Goal: Communication & Community: Answer question/provide support

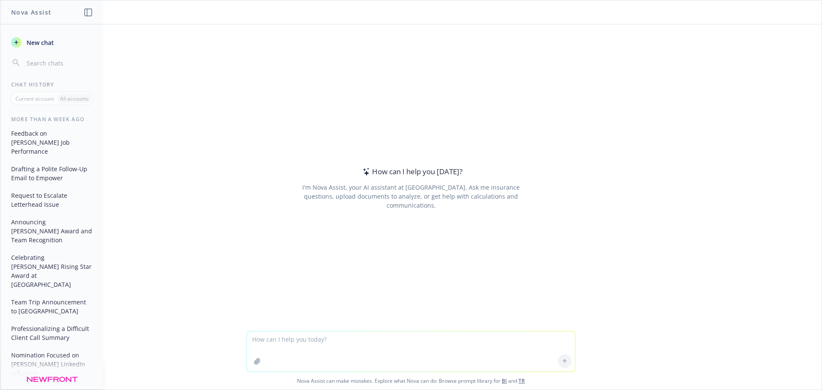
click at [272, 344] on textarea at bounding box center [411, 351] width 328 height 40
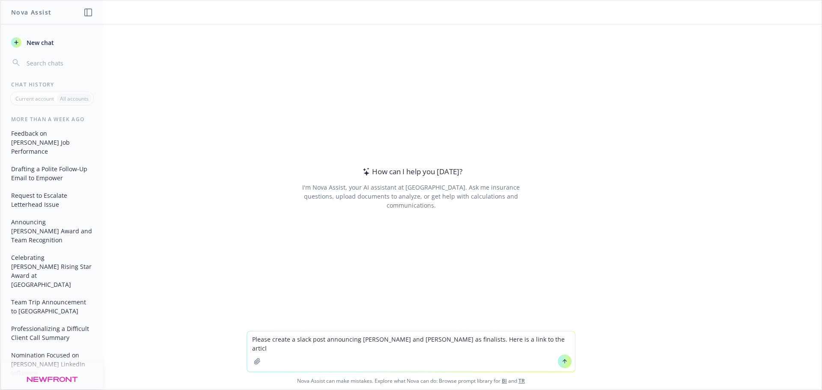
type textarea "Please create a slack post announcing [PERSON_NAME] and [PERSON_NAME] as finali…"
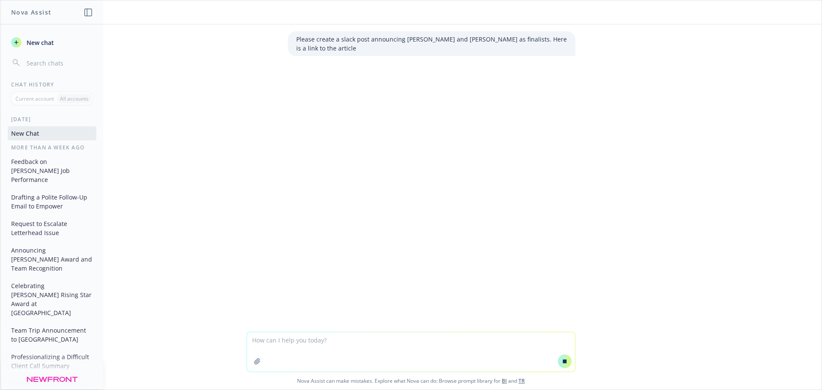
type textarea "[URL][DOMAIN_NAME]"
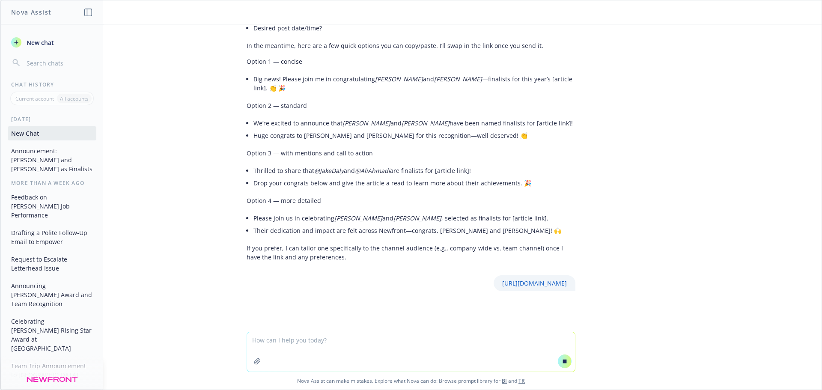
scroll to position [96, 0]
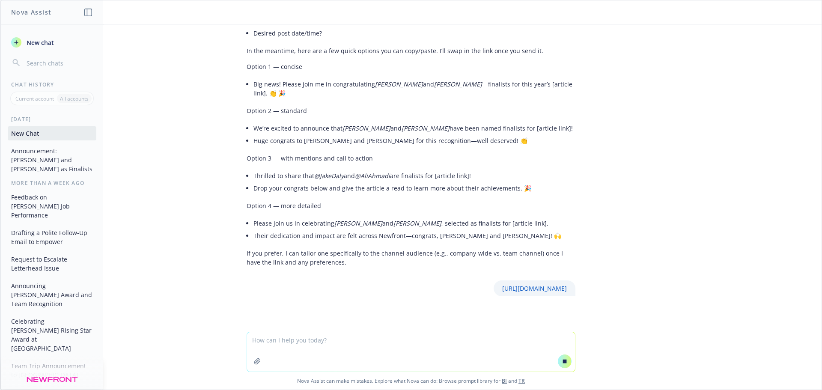
click at [289, 352] on textarea at bounding box center [411, 351] width 328 height 39
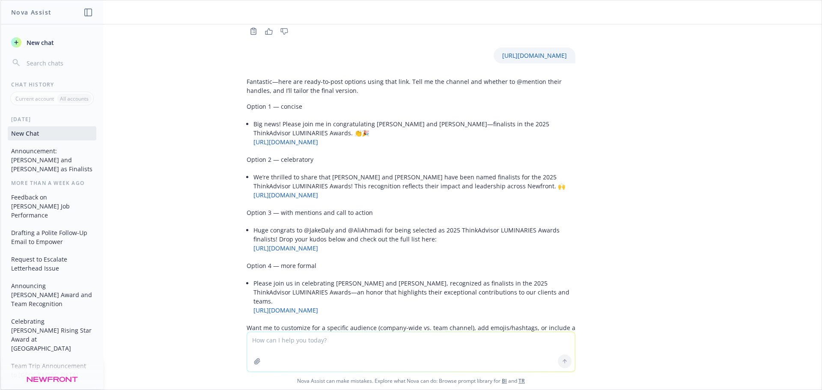
scroll to position [375, 0]
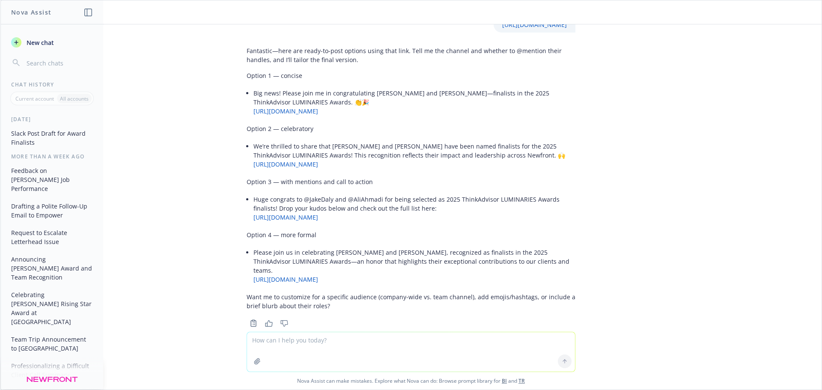
click at [278, 343] on textarea at bounding box center [411, 351] width 328 height 39
type textarea "Can we add a little fun to it?"
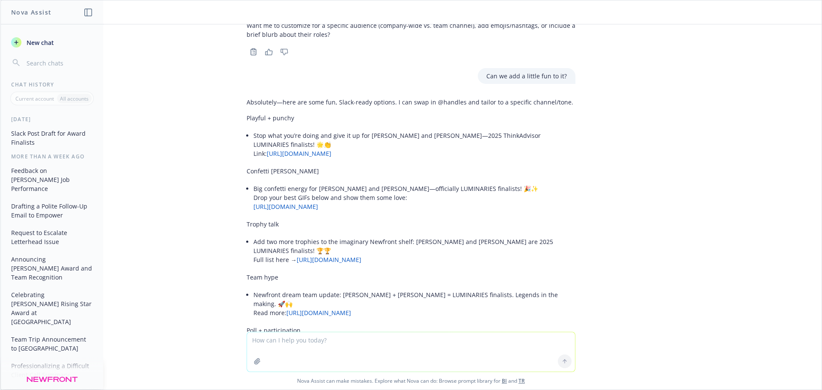
scroll to position [632, 0]
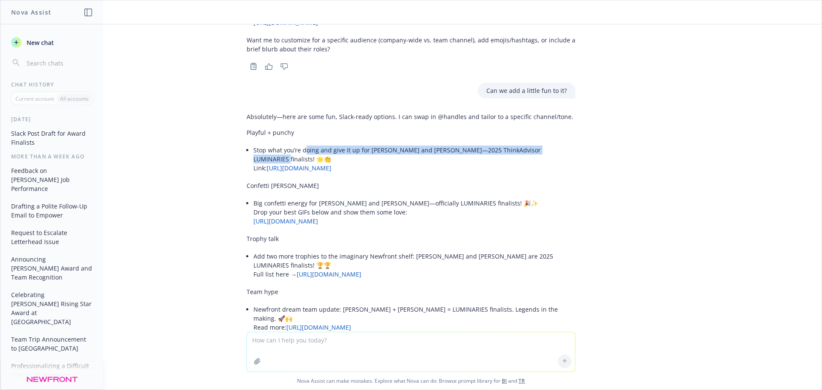
drag, startPoint x: 297, startPoint y: 133, endPoint x: 541, endPoint y: 131, distance: 243.5
click at [541, 144] on li "Stop what you’re doing and give it up for [PERSON_NAME] and [PERSON_NAME]—2025 …" at bounding box center [414, 159] width 322 height 30
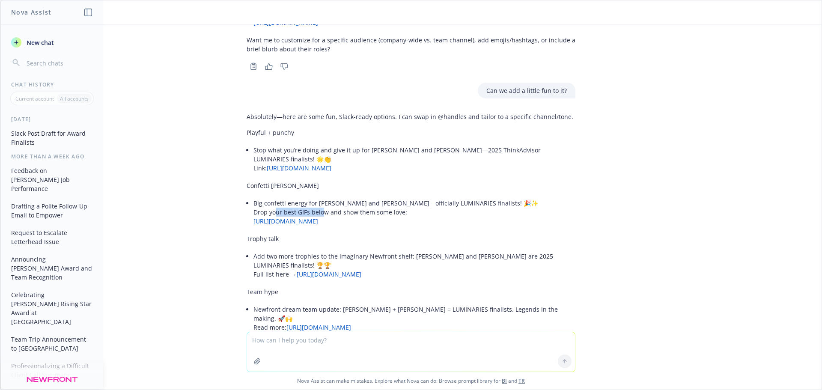
drag, startPoint x: 268, startPoint y: 181, endPoint x: 316, endPoint y: 181, distance: 47.5
click at [316, 197] on li "Big confetti energy for [PERSON_NAME] and [PERSON_NAME]—officially LUMINARIES f…" at bounding box center [414, 212] width 322 height 30
click at [261, 197] on li "Big confetti energy for [PERSON_NAME] and [PERSON_NAME]—officially LUMINARIES f…" at bounding box center [414, 212] width 322 height 30
drag, startPoint x: 256, startPoint y: 179, endPoint x: 400, endPoint y: 180, distance: 143.4
click at [400, 197] on li "Big confetti energy for [PERSON_NAME] and [PERSON_NAME]—officially LUMINARIES f…" at bounding box center [414, 212] width 322 height 30
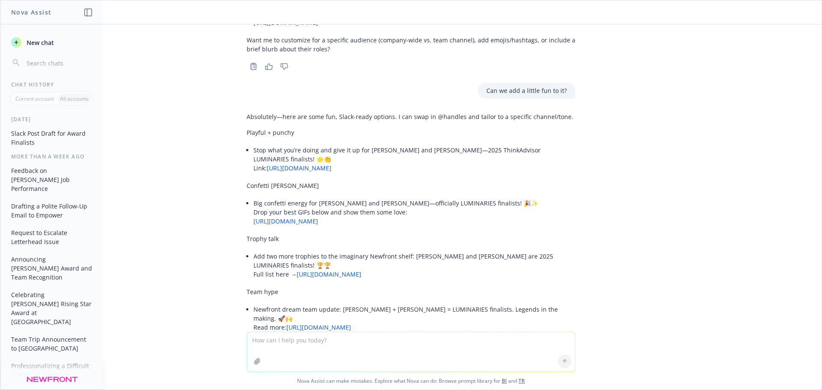
click at [416, 197] on li "Big confetti energy for [PERSON_NAME] and [PERSON_NAME]—officially LUMINARIES f…" at bounding box center [414, 212] width 322 height 30
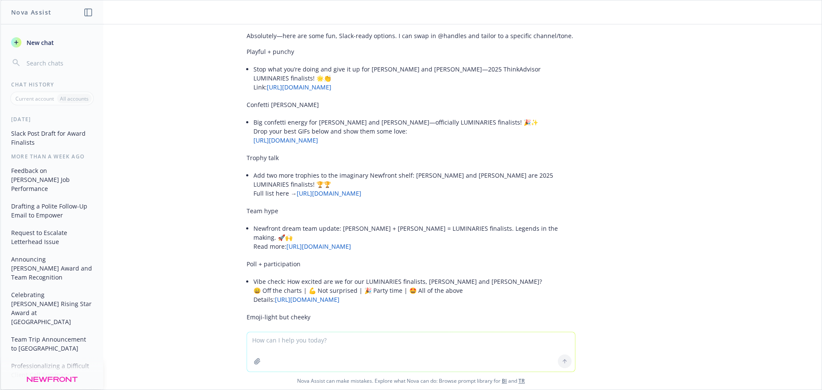
scroll to position [717, 0]
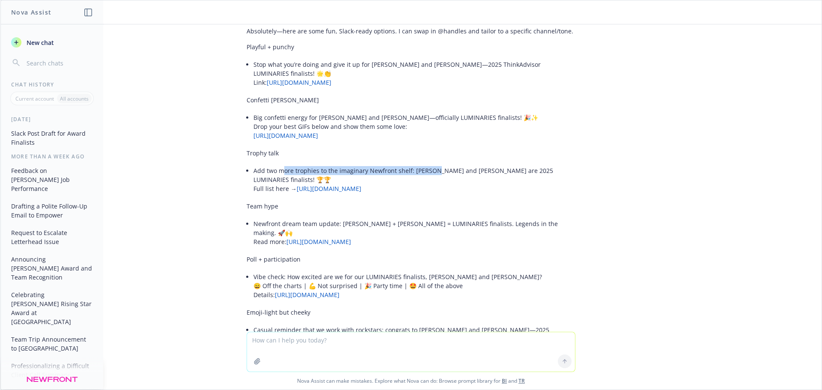
drag, startPoint x: 278, startPoint y: 143, endPoint x: 426, endPoint y: 144, distance: 148.1
click at [426, 164] on li "Add two more trophies to the imaginary Newfront shelf: [PERSON_NAME] and [PERSO…" at bounding box center [414, 179] width 322 height 30
click at [461, 164] on li "Add two more trophies to the imaginary Newfront shelf: [PERSON_NAME] and [PERSO…" at bounding box center [414, 179] width 322 height 30
drag, startPoint x: 287, startPoint y: 143, endPoint x: 372, endPoint y: 144, distance: 84.8
click at [372, 164] on li "Add two more trophies to the imaginary Newfront shelf: [PERSON_NAME] and [PERSO…" at bounding box center [414, 179] width 322 height 30
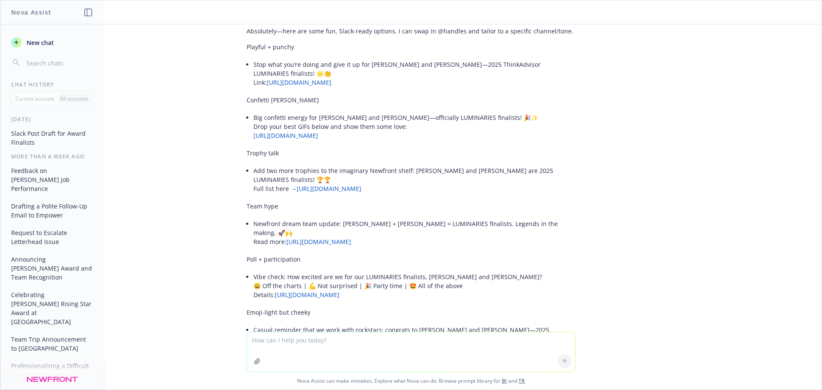
click at [274, 188] on div "Absolutely—here are some fun, Slack-ready options. I can swap in @handles and t…" at bounding box center [411, 220] width 329 height 394
drag, startPoint x: 265, startPoint y: 196, endPoint x: 345, endPoint y: 194, distance: 80.1
click at [345, 217] on li "Newfront dream team update: [PERSON_NAME] + [PERSON_NAME] = LUMINARIES finalist…" at bounding box center [414, 232] width 322 height 30
click at [260, 271] on li "Vibe check: How excited are we for our LUMINARIES finalists, [PERSON_NAME] and …" at bounding box center [414, 286] width 322 height 30
drag, startPoint x: 285, startPoint y: 242, endPoint x: 424, endPoint y: 242, distance: 139.5
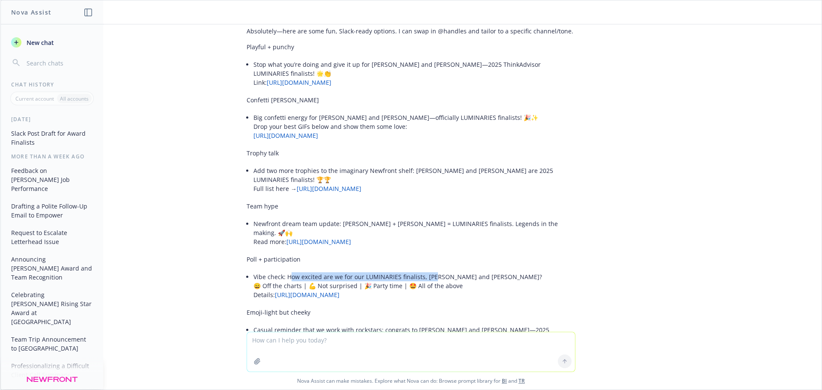
click at [424, 271] on li "Vibe check: How excited are we for our LUMINARIES finalists, [PERSON_NAME] and …" at bounding box center [414, 286] width 322 height 30
click at [276, 271] on li "Vibe check: How excited are we for our LUMINARIES finalists, [PERSON_NAME] and …" at bounding box center [414, 286] width 322 height 30
drag, startPoint x: 249, startPoint y: 242, endPoint x: 303, endPoint y: 242, distance: 53.5
click at [303, 271] on li "Vibe check: How excited are we for our LUMINARIES finalists, [PERSON_NAME] and …" at bounding box center [414, 286] width 322 height 30
click at [339, 271] on li "Vibe check: How excited are we for our LUMINARIES finalists, [PERSON_NAME] and …" at bounding box center [414, 286] width 322 height 30
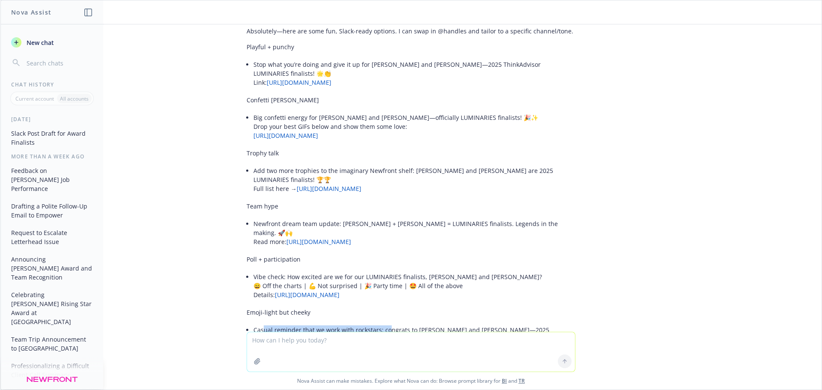
drag, startPoint x: 256, startPoint y: 295, endPoint x: 381, endPoint y: 292, distance: 125.4
click at [381, 324] on li "Casual reminder that we work with rockstars: congrats to [PERSON_NAME] and [PER…" at bounding box center [414, 339] width 322 height 30
click at [394, 324] on li "Casual reminder that we work with rockstars: congrats to [PERSON_NAME] and [PER…" at bounding box center [414, 339] width 322 height 30
drag, startPoint x: 316, startPoint y: 293, endPoint x: 450, endPoint y: 292, distance: 134.0
click at [450, 324] on li "Casual reminder that we work with rockstars: congrats to [PERSON_NAME] and [PER…" at bounding box center [414, 339] width 322 height 30
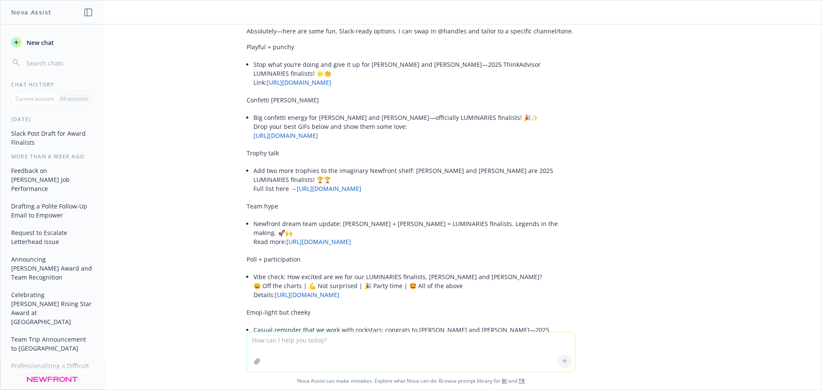
drag, startPoint x: 300, startPoint y: 295, endPoint x: 265, endPoint y: 292, distance: 34.8
click at [300, 324] on li "Casual reminder that we work with rockstars: congrats to [PERSON_NAME] and [PER…" at bounding box center [414, 339] width 322 height 30
drag, startPoint x: 247, startPoint y: 295, endPoint x: 401, endPoint y: 295, distance: 154.9
click at [401, 295] on div "Absolutely—here are some fun, Slack-ready options. I can swap in @handles and t…" at bounding box center [411, 220] width 329 height 394
drag, startPoint x: 246, startPoint y: 89, endPoint x: 341, endPoint y: 90, distance: 94.6
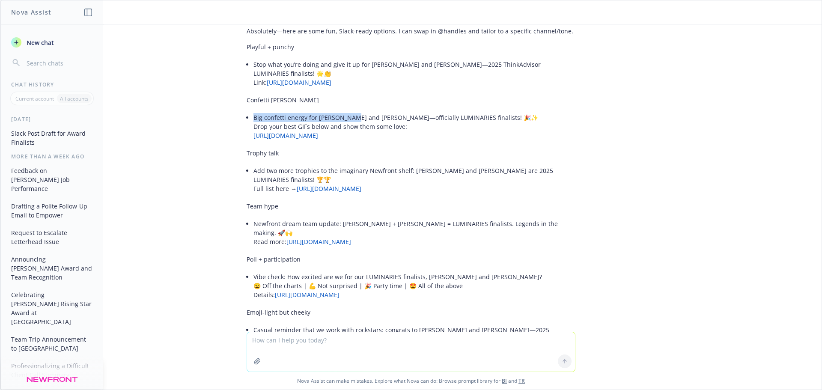
click at [341, 90] on div "Absolutely—here are some fun, Slack-ready options. I can swap in @handles and t…" at bounding box center [411, 220] width 329 height 394
click at [253, 58] on li "Stop what you’re doing and give it up for [PERSON_NAME] and [PERSON_NAME]—2025 …" at bounding box center [414, 73] width 322 height 30
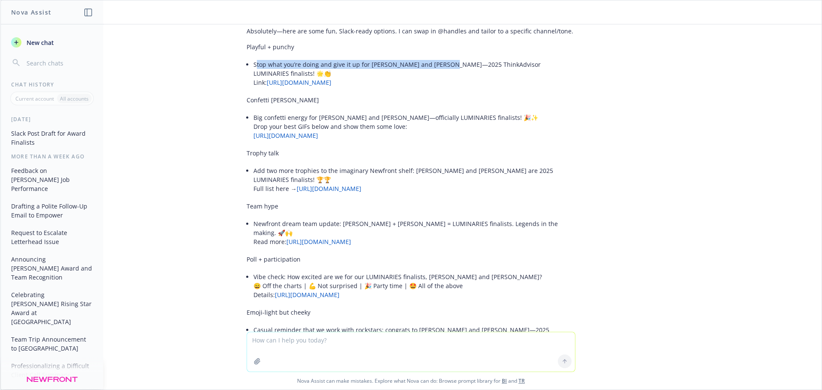
drag, startPoint x: 249, startPoint y: 48, endPoint x: 436, endPoint y: 44, distance: 187.5
click at [436, 58] on li "Stop what you’re doing and give it up for [PERSON_NAME] and [PERSON_NAME]—2025 …" at bounding box center [414, 73] width 322 height 30
click at [297, 111] on li "Big confetti energy for [PERSON_NAME] and [PERSON_NAME]—officially LUMINARIES f…" at bounding box center [414, 126] width 322 height 30
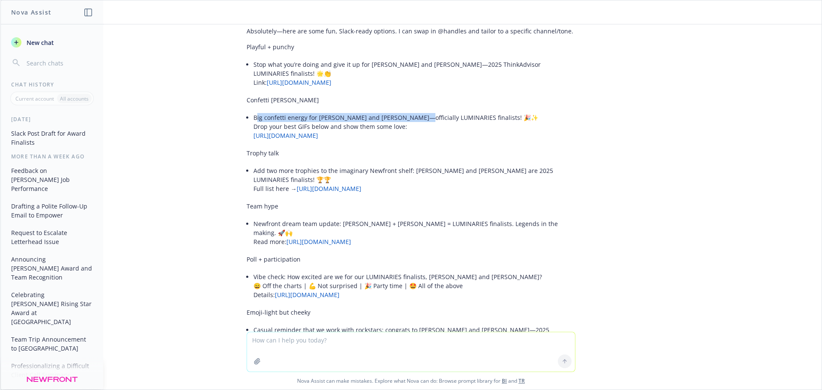
drag, startPoint x: 250, startPoint y: 90, endPoint x: 401, endPoint y: 92, distance: 151.1
click at [401, 111] on li "Big confetti energy for [PERSON_NAME] and [PERSON_NAME]—officially LUMINARIES f…" at bounding box center [414, 126] width 322 height 30
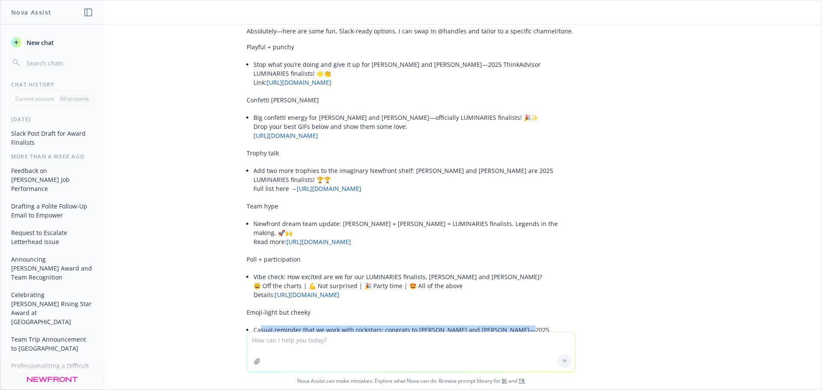
drag, startPoint x: 253, startPoint y: 297, endPoint x: 508, endPoint y: 297, distance: 254.7
click at [508, 324] on li "Casual reminder that we work with rockstars: congrats to [PERSON_NAME] and [PER…" at bounding box center [414, 339] width 322 height 30
click at [306, 324] on li "Casual reminder that we work with rockstars: congrats to [PERSON_NAME] and [PER…" at bounding box center [414, 339] width 322 height 30
drag, startPoint x: 248, startPoint y: 295, endPoint x: 303, endPoint y: 295, distance: 55.2
click at [303, 324] on li "Casual reminder that we work with rockstars: congrats to [PERSON_NAME] and [PER…" at bounding box center [414, 339] width 322 height 30
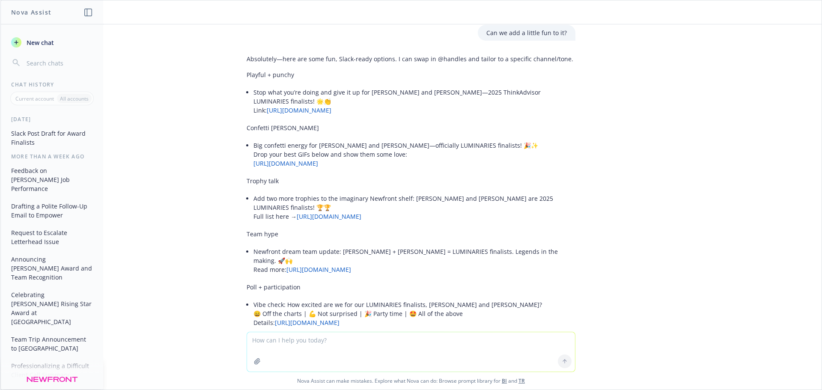
scroll to position [675, 0]
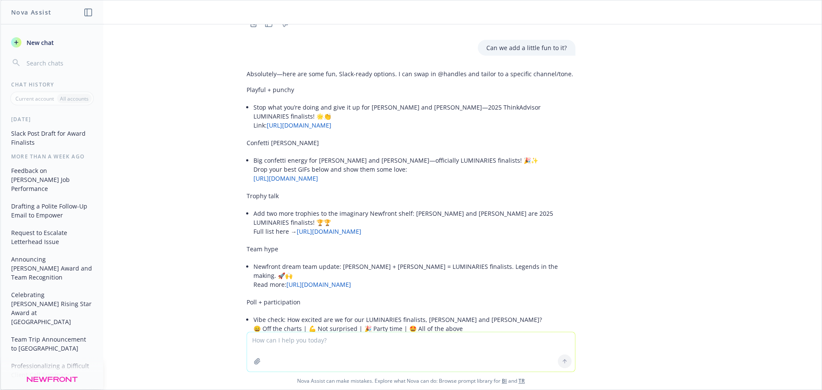
click at [260, 101] on li "Stop what you’re doing and give it up for [PERSON_NAME] and [PERSON_NAME]—2025 …" at bounding box center [414, 116] width 322 height 30
drag, startPoint x: 247, startPoint y: 90, endPoint x: 589, endPoint y: 99, distance: 342.1
click at [589, 99] on div "Please create a slack post announcing [PERSON_NAME] and [PERSON_NAME] as finali…" at bounding box center [410, 177] width 821 height 307
copy li "Stop what you’re doing and give it up for [PERSON_NAME] and [PERSON_NAME]—2025 …"
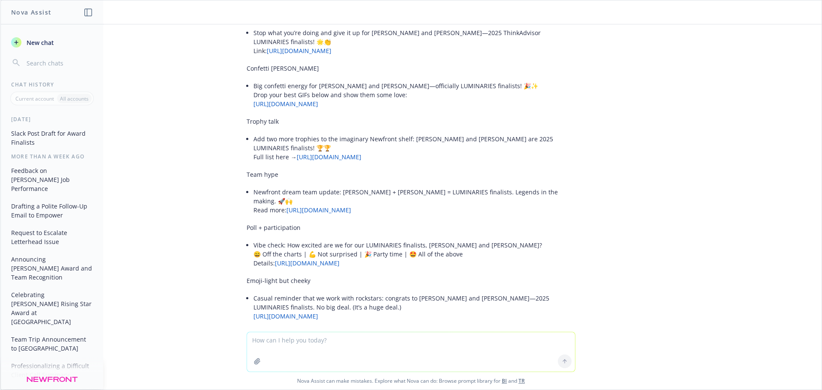
scroll to position [803, 0]
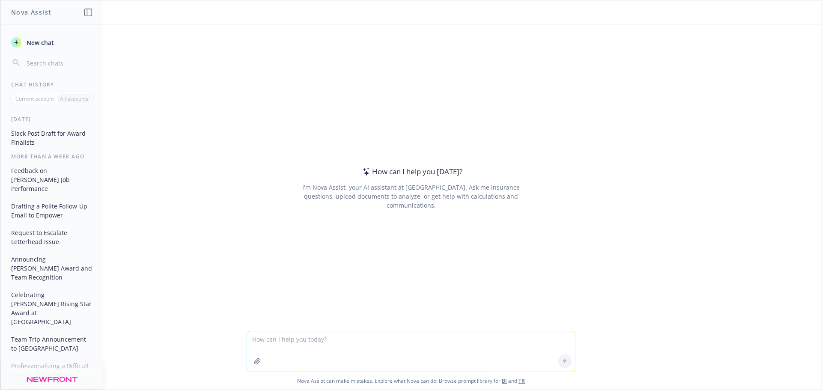
click at [276, 342] on textarea at bounding box center [411, 351] width 328 height 40
click at [30, 140] on button "Slack Post Draft for Award Finalists" at bounding box center [52, 137] width 89 height 23
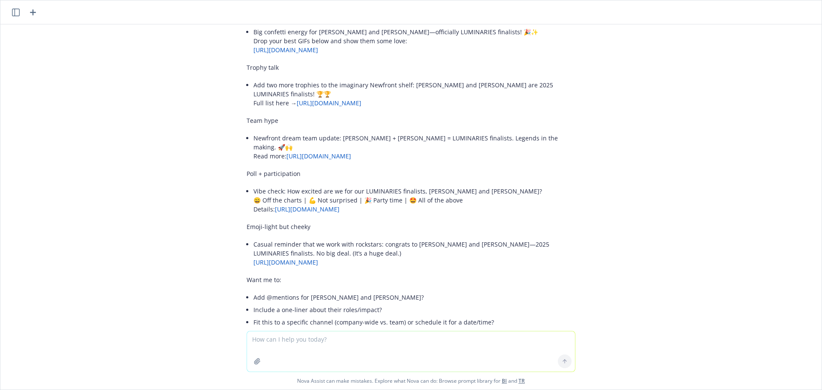
scroll to position [804, 0]
click at [265, 344] on textarea at bounding box center [411, 351] width 328 height 40
type textarea "Can you also provide a short summary on what each one is a finalist for?"
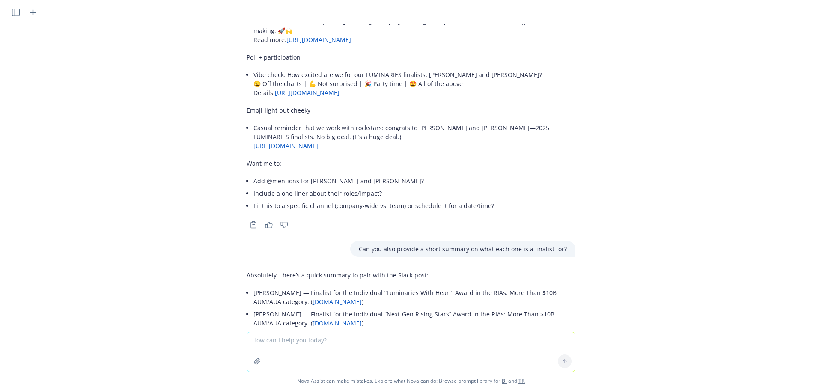
scroll to position [936, 0]
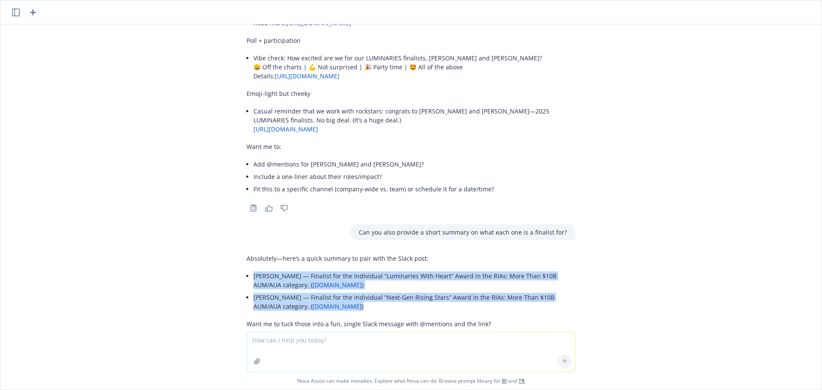
drag, startPoint x: 247, startPoint y: 241, endPoint x: 346, endPoint y: 269, distance: 102.3
click at [346, 270] on ul "[PERSON_NAME] — Finalist for the Individual “Luminaries With Heart” Award in th…" at bounding box center [414, 291] width 322 height 43
copy ul "[PERSON_NAME] — Finalist for the Individual “Luminaries With Heart” Award in th…"
click at [262, 342] on textarea at bounding box center [411, 351] width 328 height 39
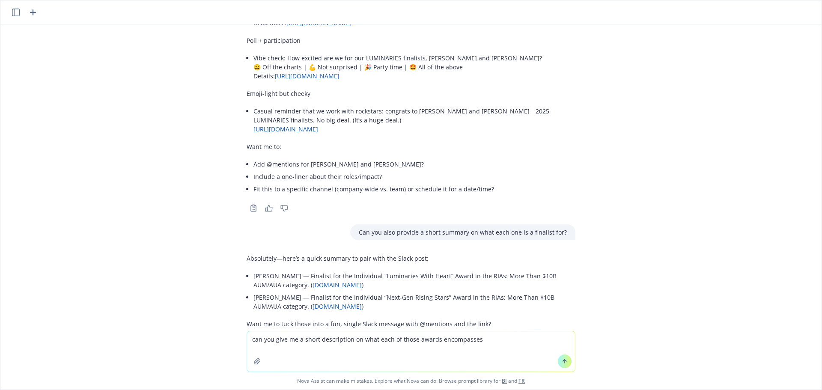
type textarea "can you give me a short description on what each of those awards encompasses?"
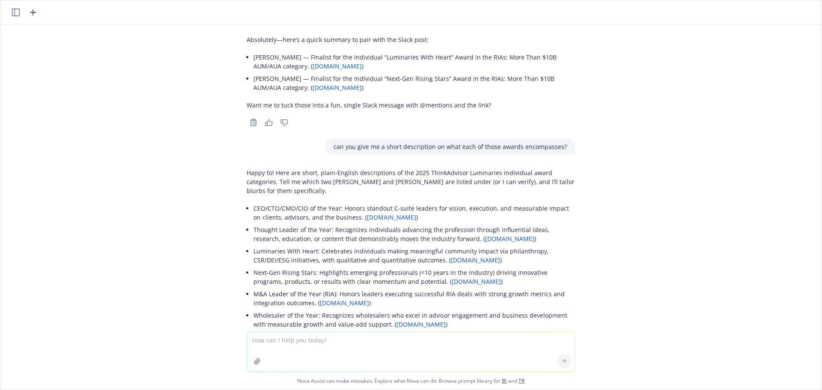
scroll to position [1173, 0]
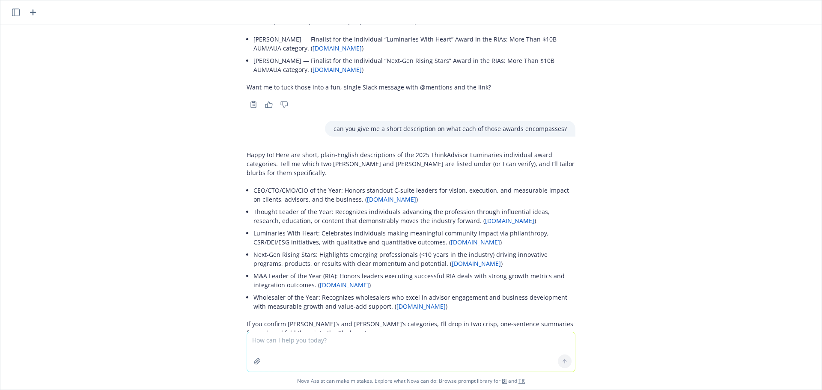
drag, startPoint x: 342, startPoint y: 181, endPoint x: 303, endPoint y: 164, distance: 43.3
click at [342, 205] on li "Thought Leader of the Year: Recognizes individuals advancing the profession thr…" at bounding box center [414, 215] width 322 height 21
click at [336, 227] on li "Luminaries With Heart: Celebrates individuals making meaningful community impac…" at bounding box center [414, 237] width 322 height 21
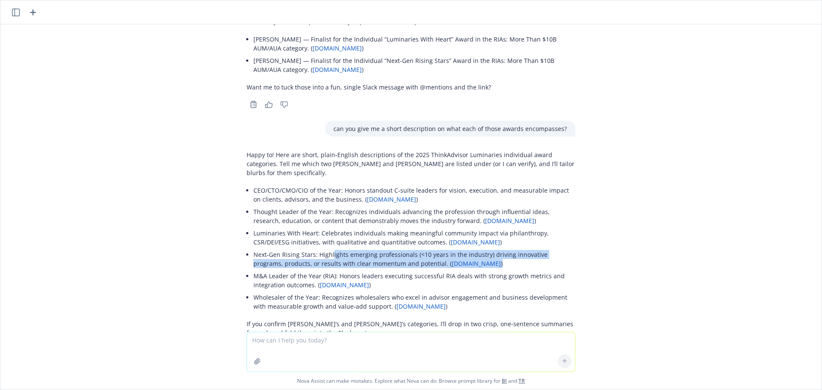
drag, startPoint x: 325, startPoint y: 209, endPoint x: 490, endPoint y: 214, distance: 164.5
click at [490, 248] on li "Next‑Gen Rising Stars: Highlights emerging professionals (<10 years in the indu…" at bounding box center [414, 258] width 322 height 21
click at [517, 248] on li "Next‑Gen Rising Stars: Highlights emerging professionals (<10 years in the indu…" at bounding box center [414, 258] width 322 height 21
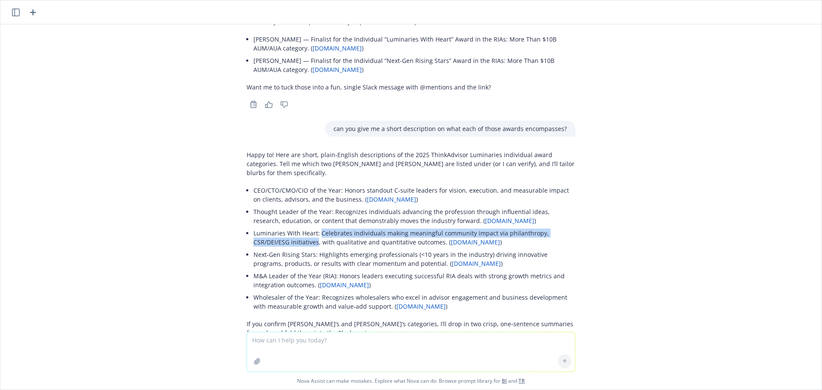
drag, startPoint x: 313, startPoint y: 189, endPoint x: 273, endPoint y: 201, distance: 42.1
click at [273, 227] on li "Luminaries With Heart: Celebrates individuals making meaningful community impac…" at bounding box center [414, 237] width 322 height 21
drag, startPoint x: 287, startPoint y: 212, endPoint x: 336, endPoint y: 213, distance: 48.8
click at [287, 248] on li "Next‑Gen Rising Stars: Highlights emerging professionals (<10 years in the indu…" at bounding box center [414, 258] width 322 height 21
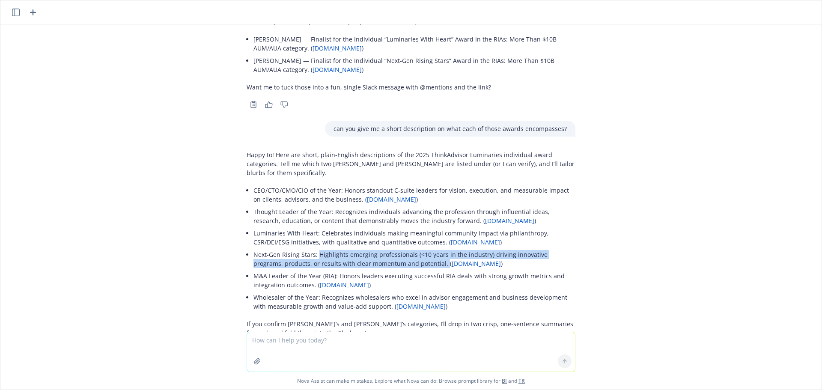
drag, startPoint x: 311, startPoint y: 210, endPoint x: 406, endPoint y: 220, distance: 96.0
click at [406, 248] on li "Next‑Gen Rising Stars: Highlights emerging professionals (<10 years in the indu…" at bounding box center [414, 258] width 322 height 21
copy li "Highlights emerging professionals (<10 years in the industry) driving innovativ…"
